Goal: Information Seeking & Learning: Learn about a topic

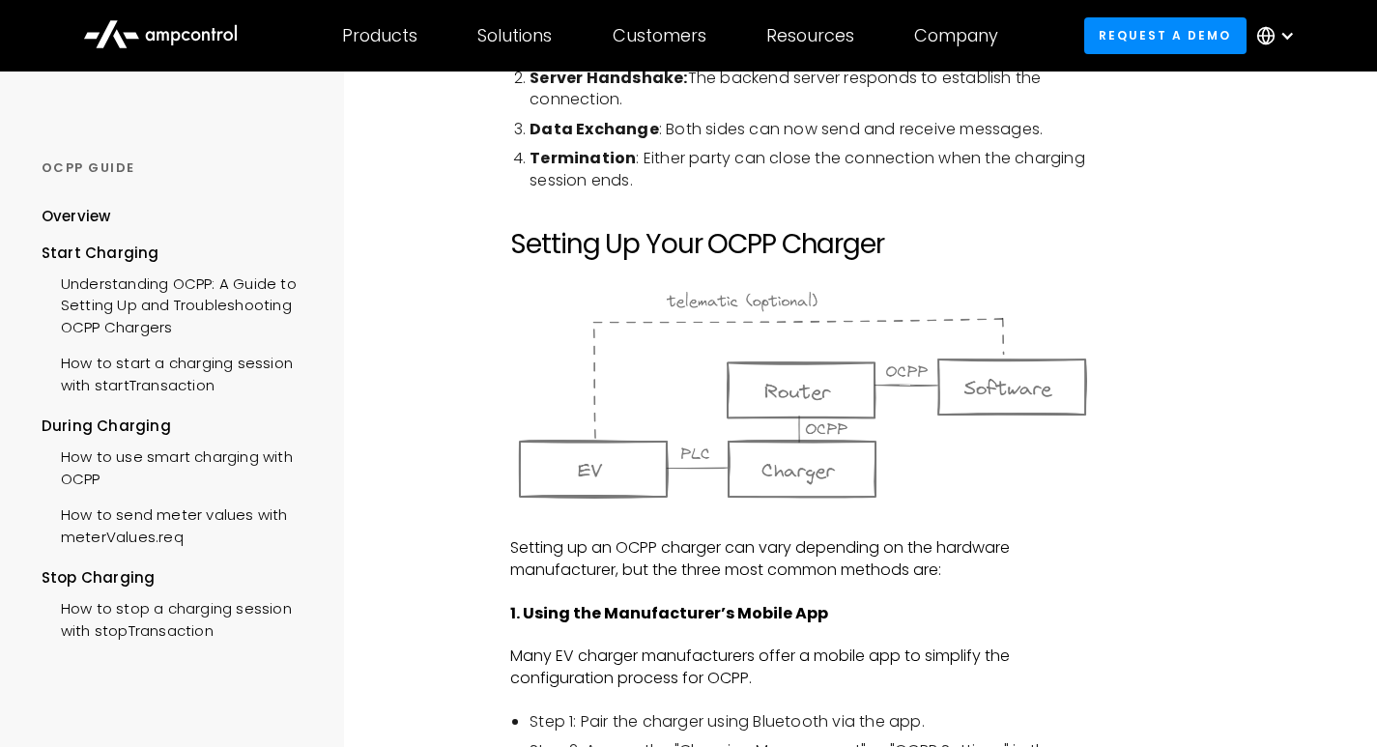
scroll to position [1160, 0]
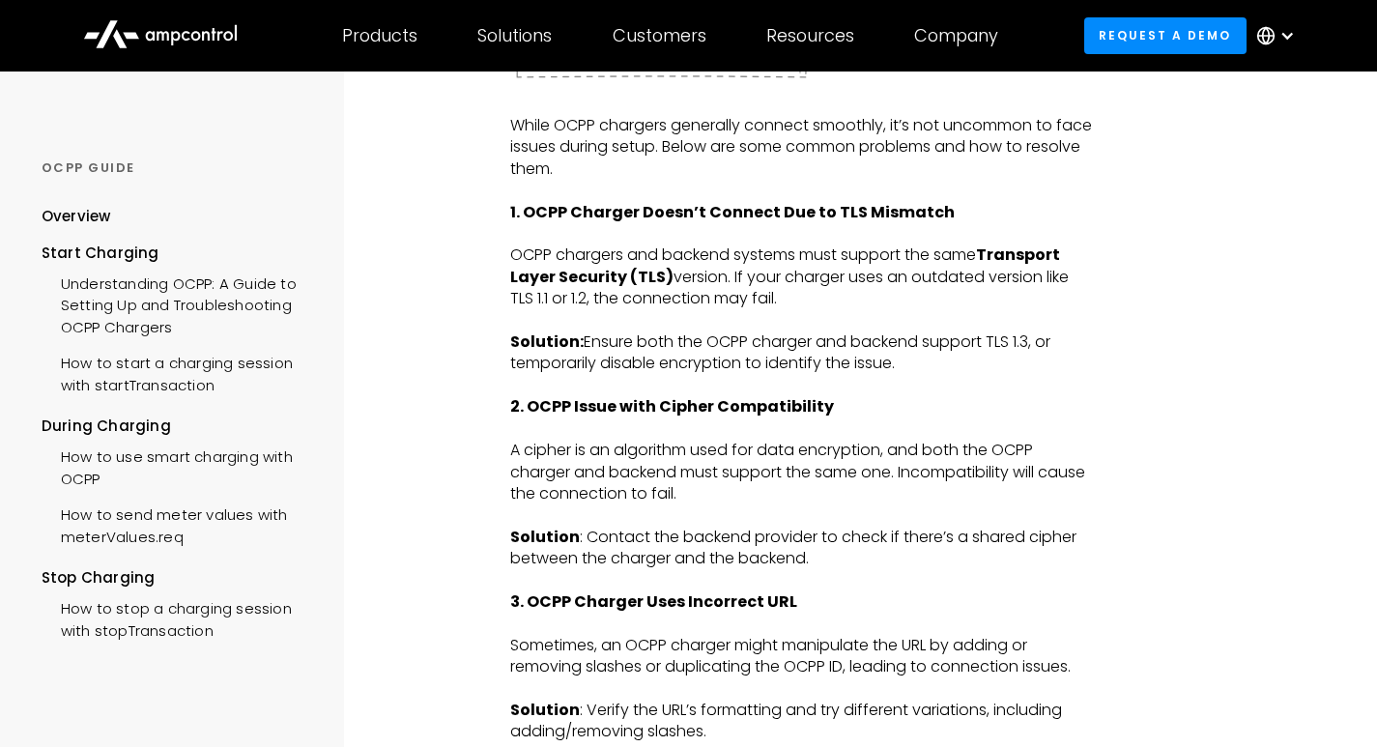
scroll to position [2706, 0]
